Goal: Find specific page/section: Find specific page/section

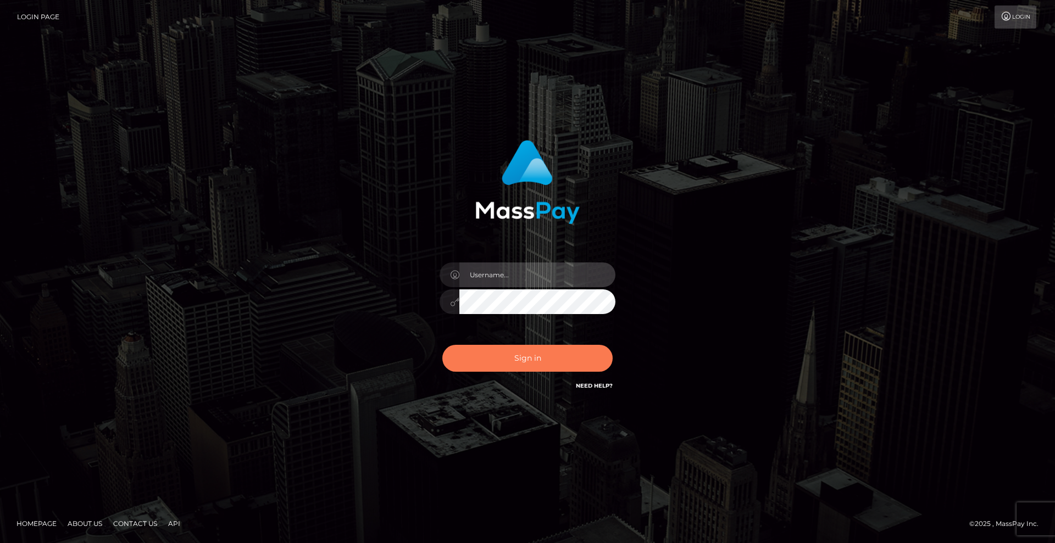
type input "Lady"
click at [552, 352] on button "Sign in" at bounding box center [527, 358] width 170 height 27
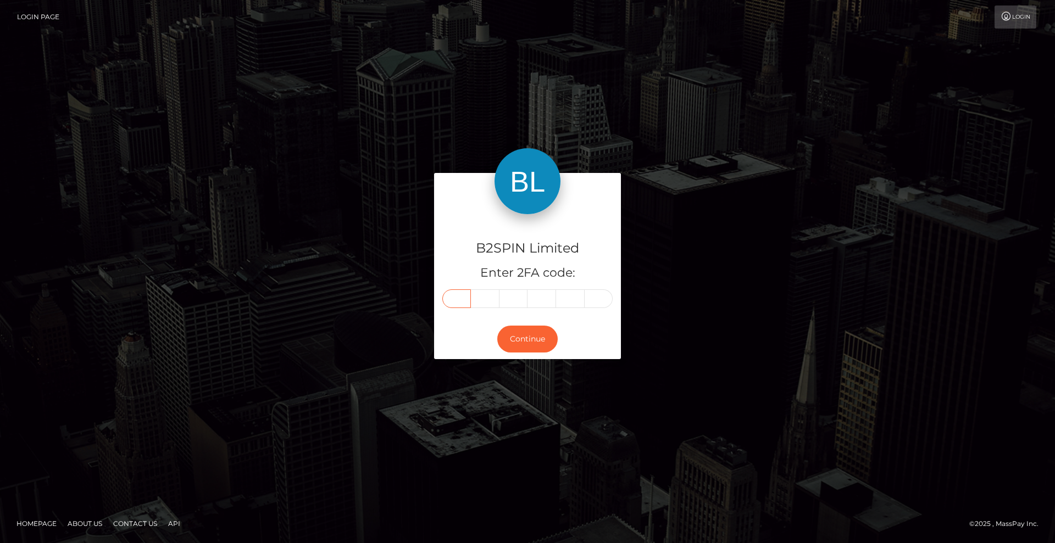
drag, startPoint x: 461, startPoint y: 300, endPoint x: 716, endPoint y: 302, distance: 254.9
click at [462, 300] on input "text" at bounding box center [456, 298] width 29 height 19
type input "0"
type input "3"
type input "4"
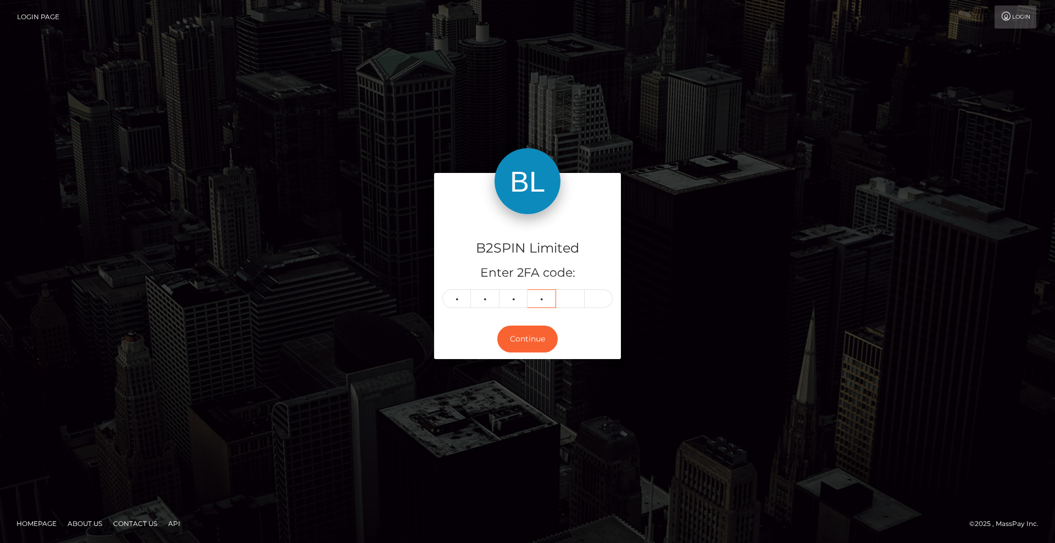
type input "7"
type input "8"
type input "7"
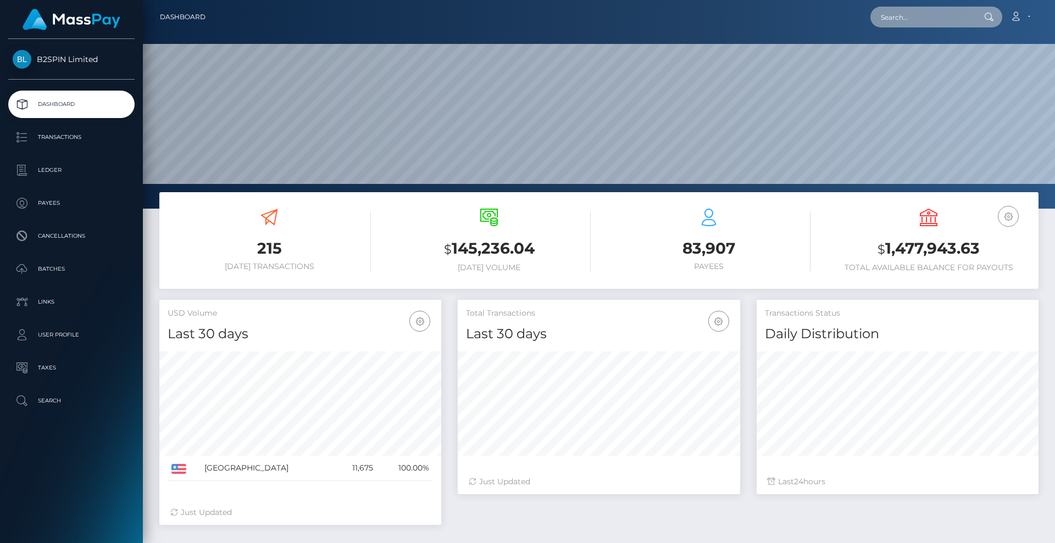
scroll to position [195, 282]
click at [914, 16] on input "text" at bounding box center [921, 17] width 103 height 21
paste input "3105f78d-022a-4299-b1b9-9e81050e4f4a"
click at [933, 17] on input "3105f78d-022a-4299-b1b9-9e81050e4f4a" at bounding box center [921, 17] width 103 height 21
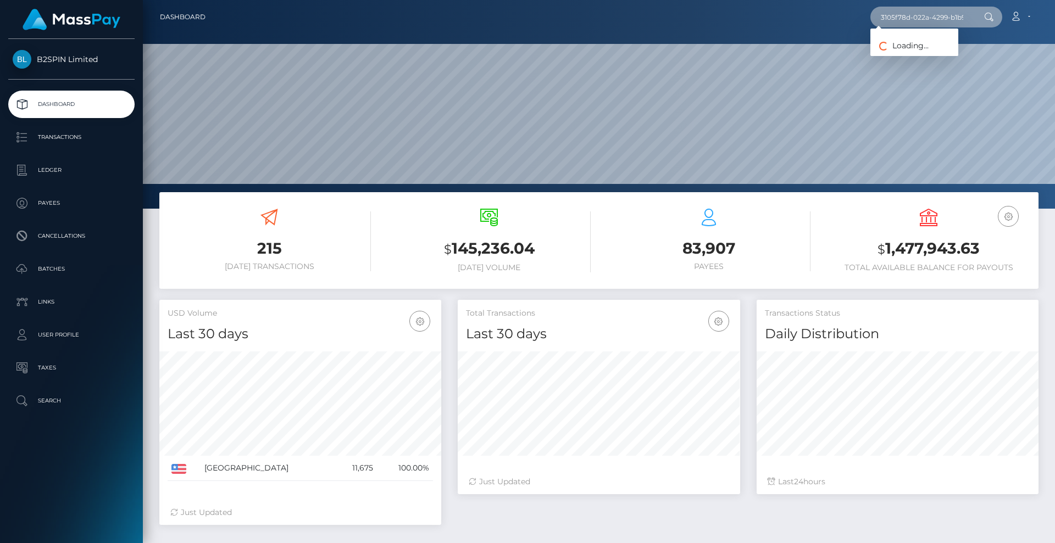
paste input "1843601046"
type input "1843601046"
click at [917, 55] on link "SAIF IBRAHIM AHMED" at bounding box center [914, 57] width 88 height 20
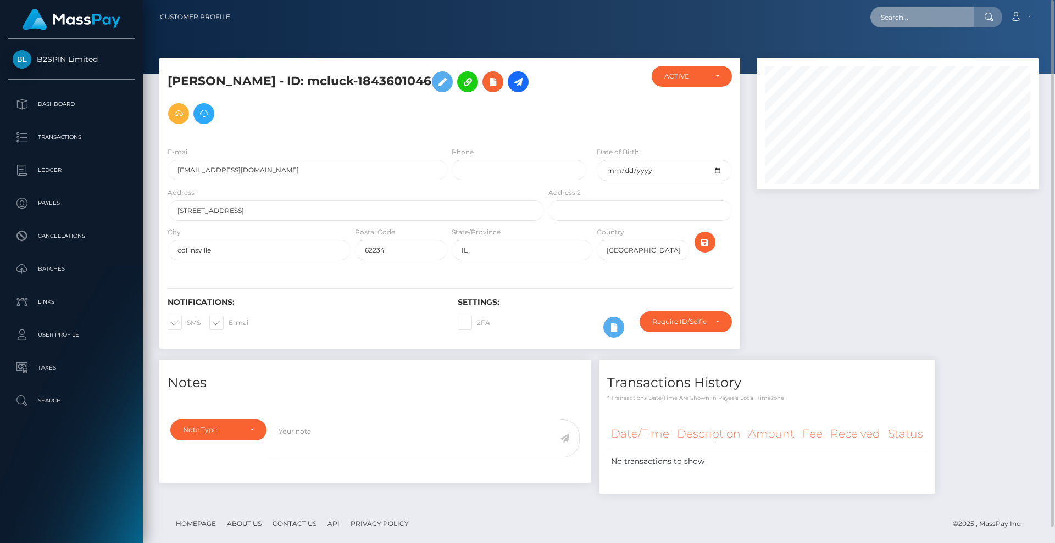
click at [915, 23] on input "text" at bounding box center [921, 17] width 103 height 21
paste input "1f6f8e3c-56e7-4138-b7e2-becc8d9bc1f8"
type input "1f6f8e3c-56e7-4138-b7e2-becc8d9bc1f8"
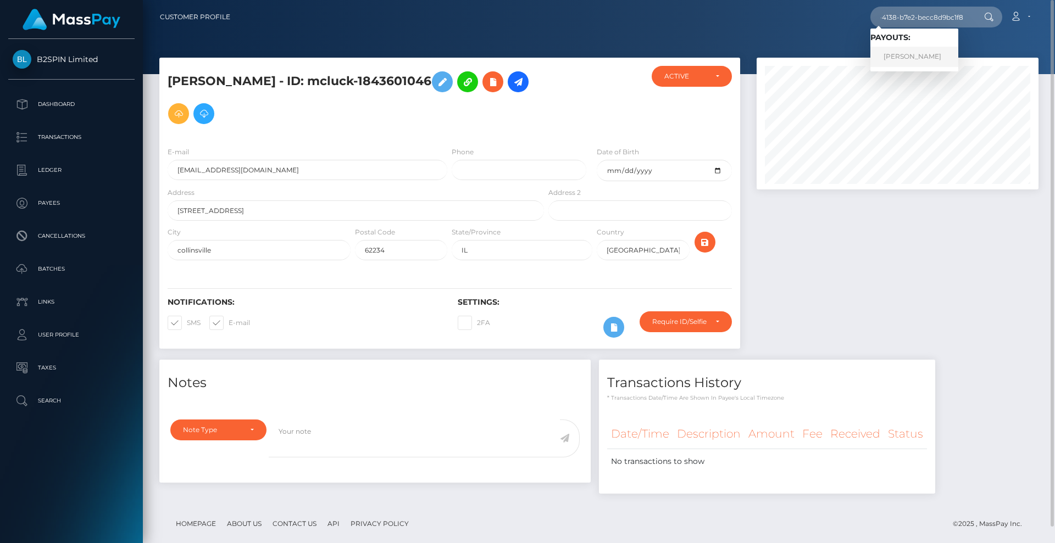
click at [935, 56] on link "[PERSON_NAME]" at bounding box center [914, 57] width 88 height 20
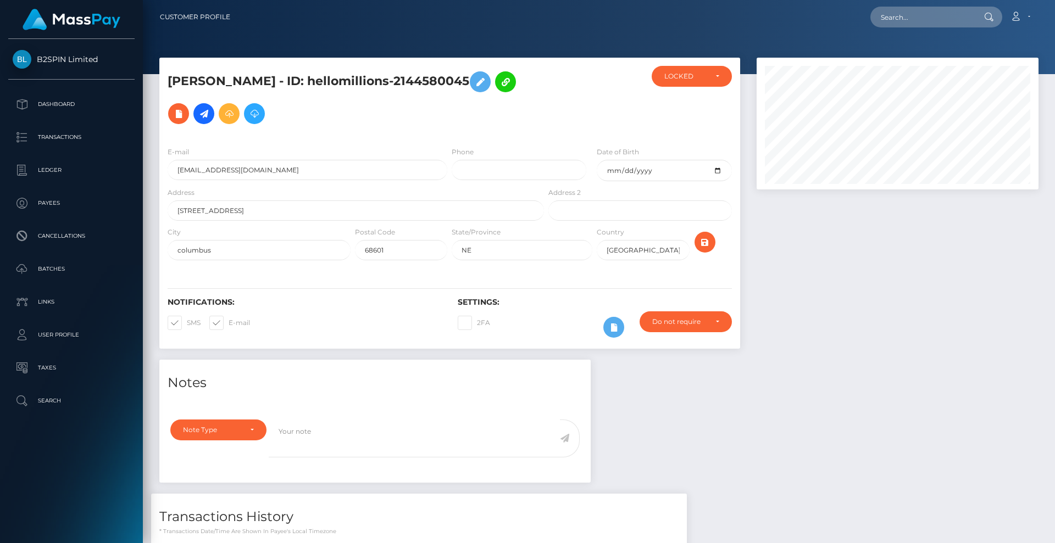
scroll to position [144, 0]
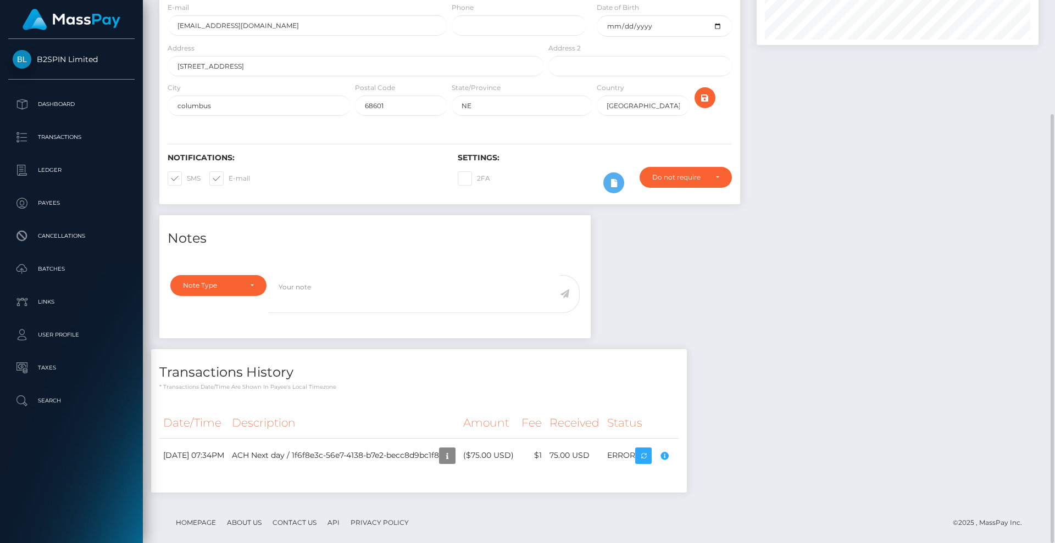
click at [761, 287] on div "Notes Note Type Compliance Clear Compliance General Note Type" at bounding box center [598, 359] width 895 height 288
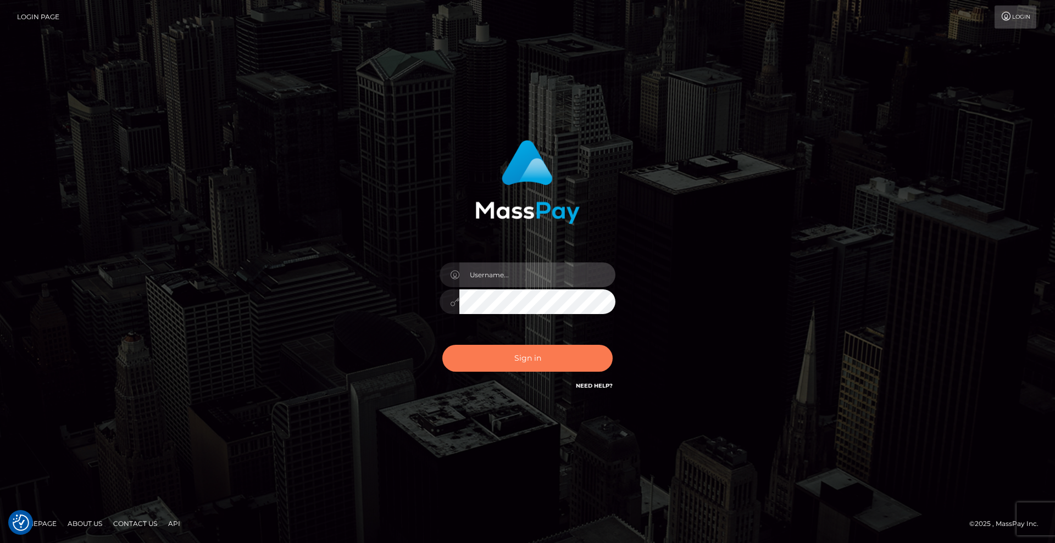
type input "[DEMOGRAPHIC_DATA]"
click at [566, 353] on button "Sign in" at bounding box center [527, 358] width 170 height 27
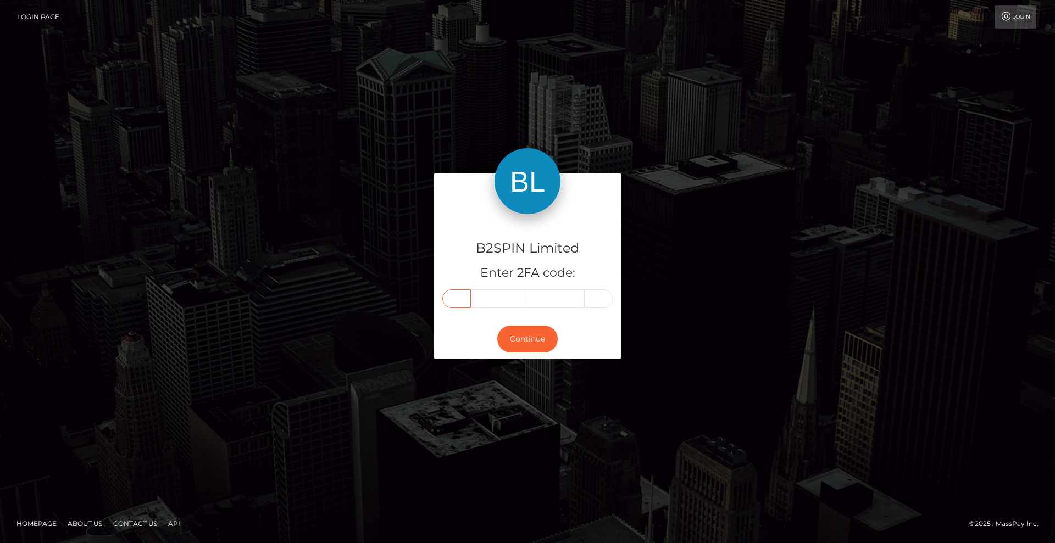
click at [461, 303] on input "text" at bounding box center [456, 298] width 29 height 19
type input "4"
type input "1"
type input "7"
type input "4"
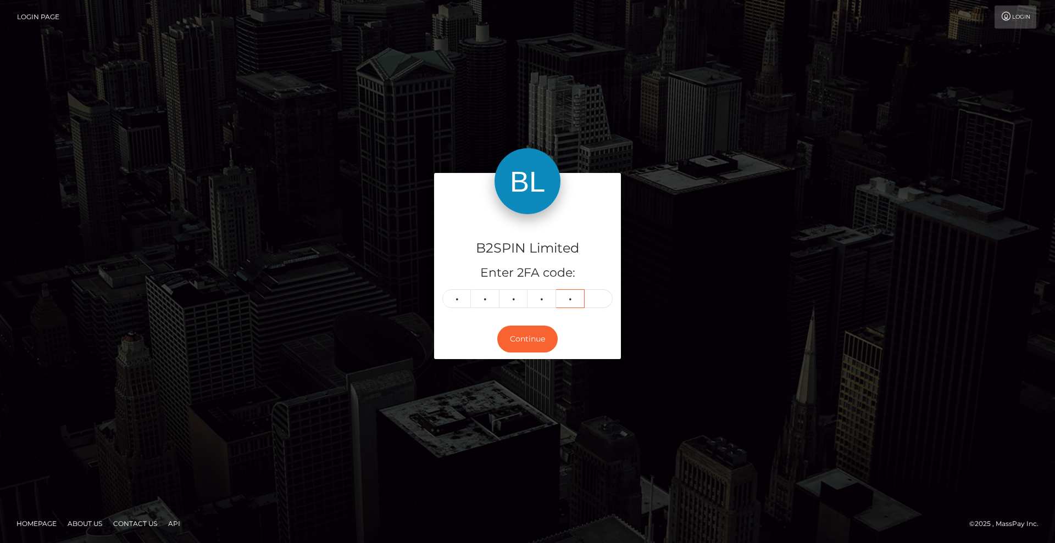
type input "5"
type input "4"
drag, startPoint x: 532, startPoint y: 338, endPoint x: 610, endPoint y: 330, distance: 79.0
click at [532, 338] on button "Continue" at bounding box center [527, 339] width 60 height 27
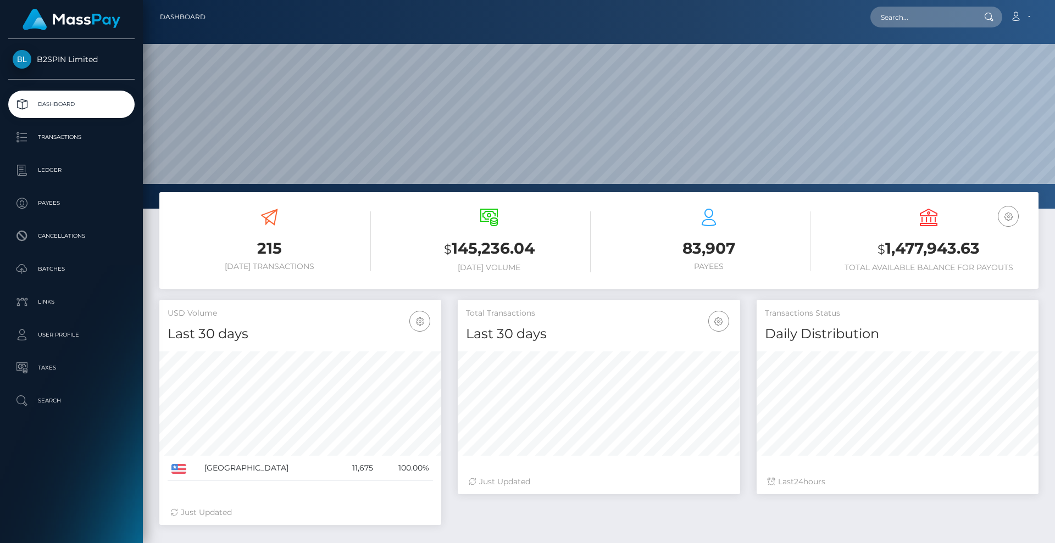
scroll to position [195, 282]
click at [913, 20] on input "text" at bounding box center [921, 17] width 103 height 21
paste input "1f6f8e3c-56e7-4138-b7e2-becc8d9bc1f8"
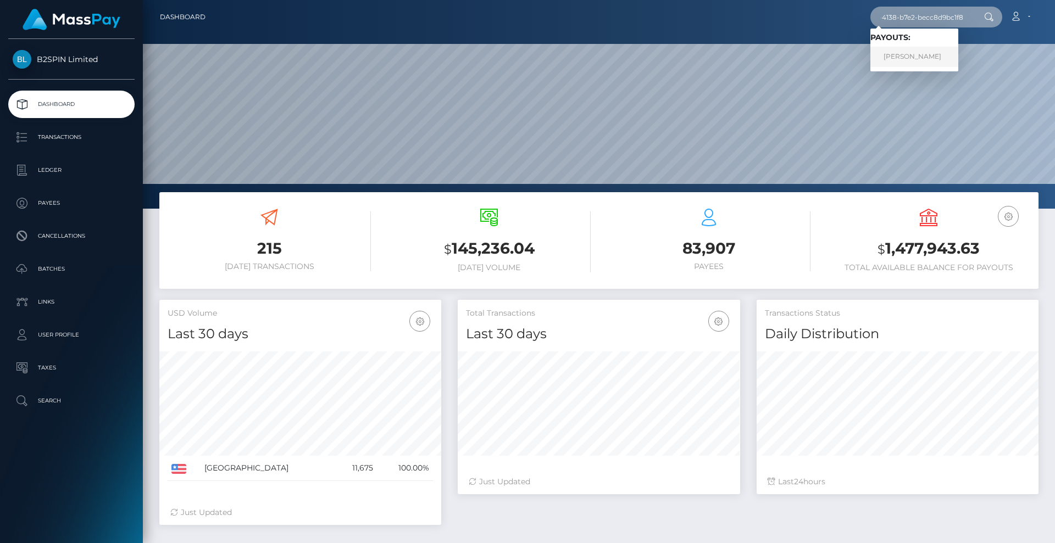
type input "1f6f8e3c-56e7-4138-b7e2-becc8d9bc1f8"
click at [910, 56] on link "HEBERTO ESQUIVEL CALVO" at bounding box center [914, 57] width 88 height 20
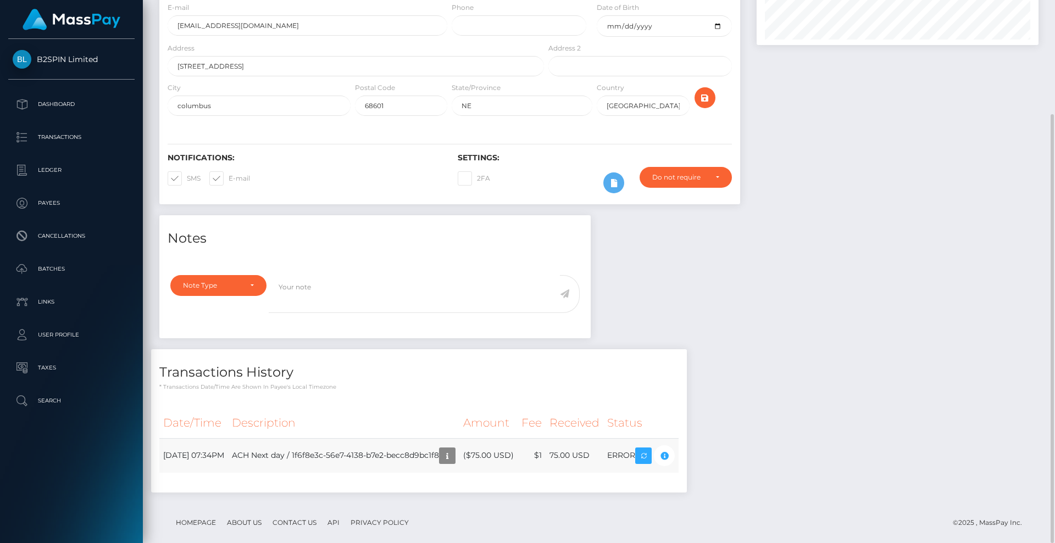
scroll to position [132, 282]
drag, startPoint x: 476, startPoint y: 442, endPoint x: 328, endPoint y: 442, distance: 147.8
click at [328, 442] on td "ACH Next day / 1f6f8e3c-56e7-4138-b7e2-becc8d9bc1f8" at bounding box center [343, 455] width 231 height 35
copy td "1f6f8e3c-56e7-4138-b7e2-becc8d9bc1f8"
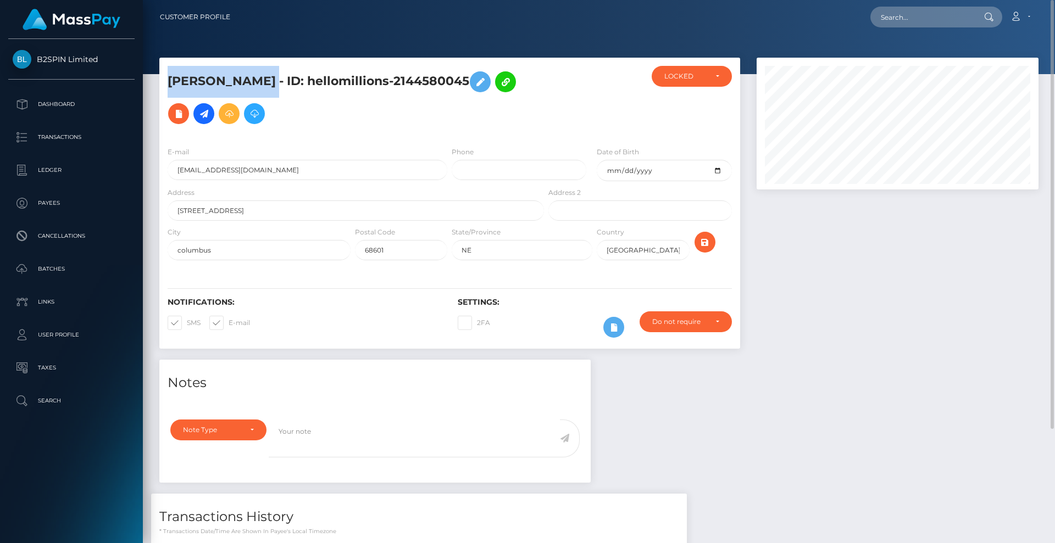
drag, startPoint x: 343, startPoint y: 71, endPoint x: 169, endPoint y: 70, distance: 174.1
click at [168, 70] on h5 "HEBERTO ESQUIVEL CALVO - ID: hellomillions-2144580045" at bounding box center [353, 98] width 370 height 64
copy h5 "HEBERTO ESQUIVEL CALVO"
drag, startPoint x: 475, startPoint y: 73, endPoint x: 379, endPoint y: 74, distance: 96.1
click at [378, 76] on div "HEBERTO ESQUIVEL CALVO - ID: hellomillions-2144580045" at bounding box center [352, 102] width 387 height 72
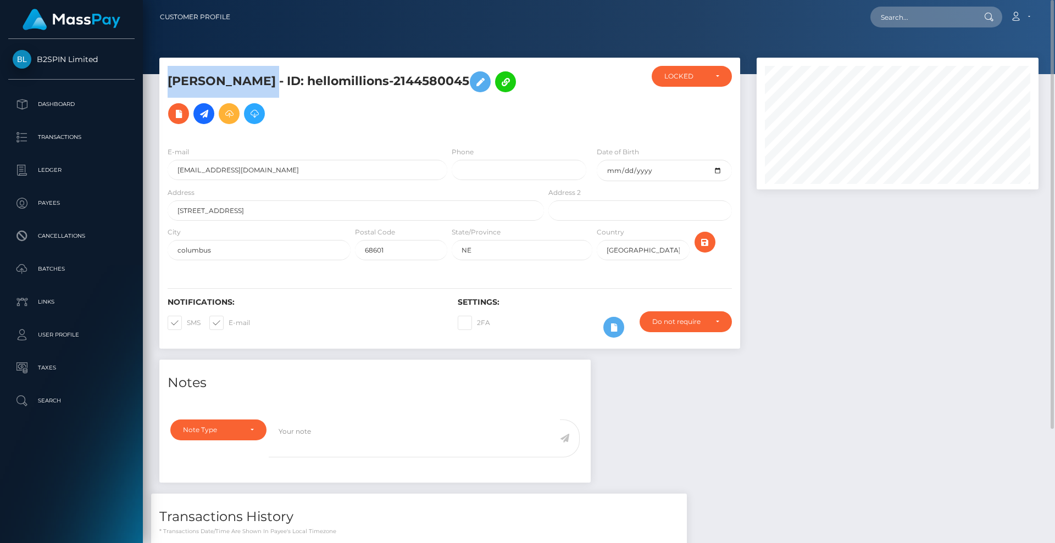
copy h5 "hellomillions-2144580045"
drag, startPoint x: 307, startPoint y: 161, endPoint x: 170, endPoint y: 157, distance: 137.4
click at [170, 160] on input "hebertoesquivelcalvo@gmail.com" at bounding box center [308, 170] width 280 height 20
